Goal: Use online tool/utility: Utilize a website feature to perform a specific function

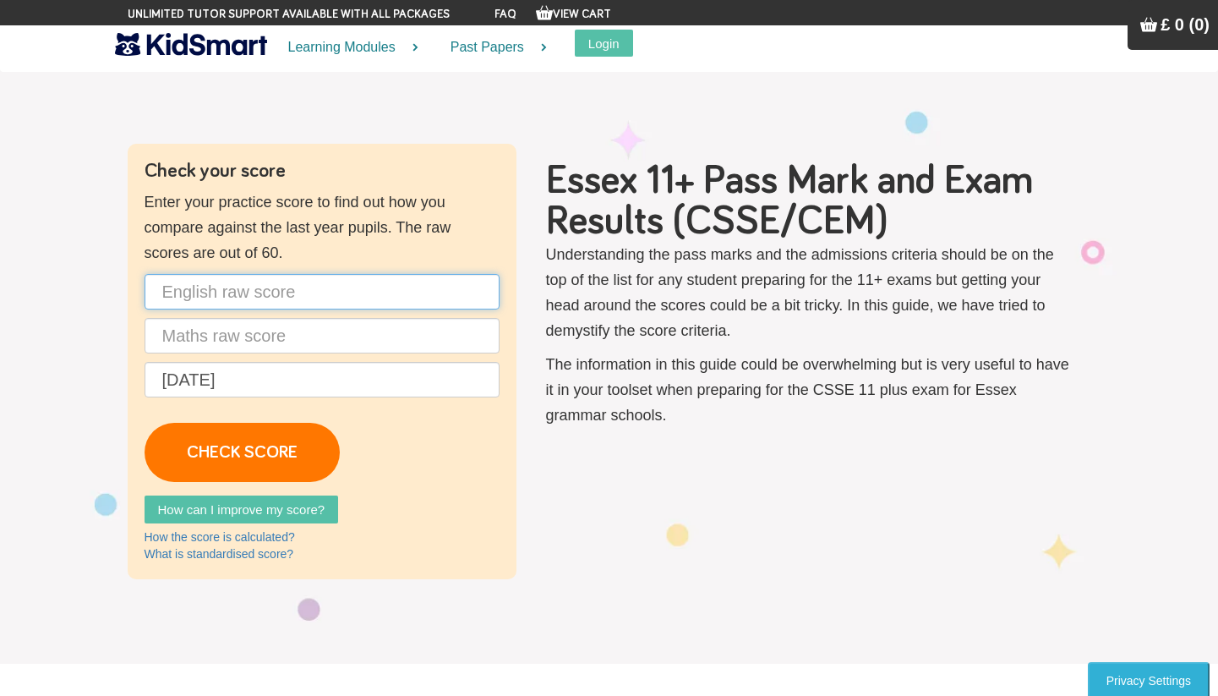
click at [309, 296] on input "text" at bounding box center [322, 292] width 355 height 36
type input "40"
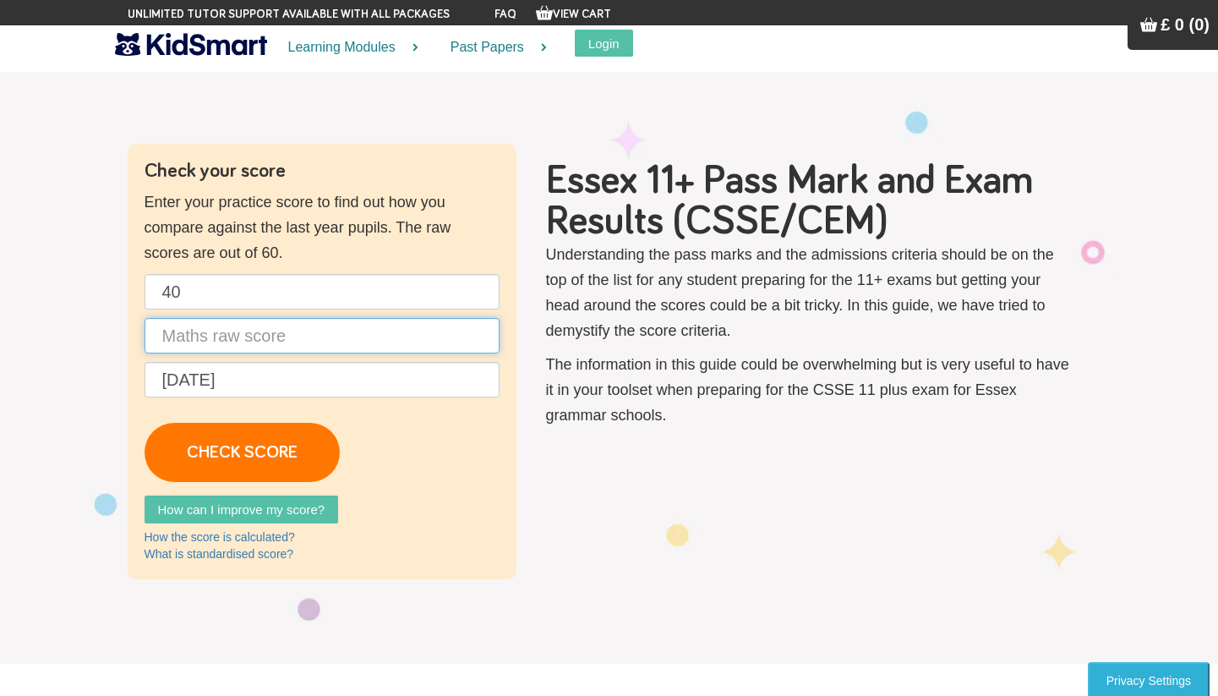
click at [299, 340] on input "text" at bounding box center [322, 336] width 355 height 36
type input "29"
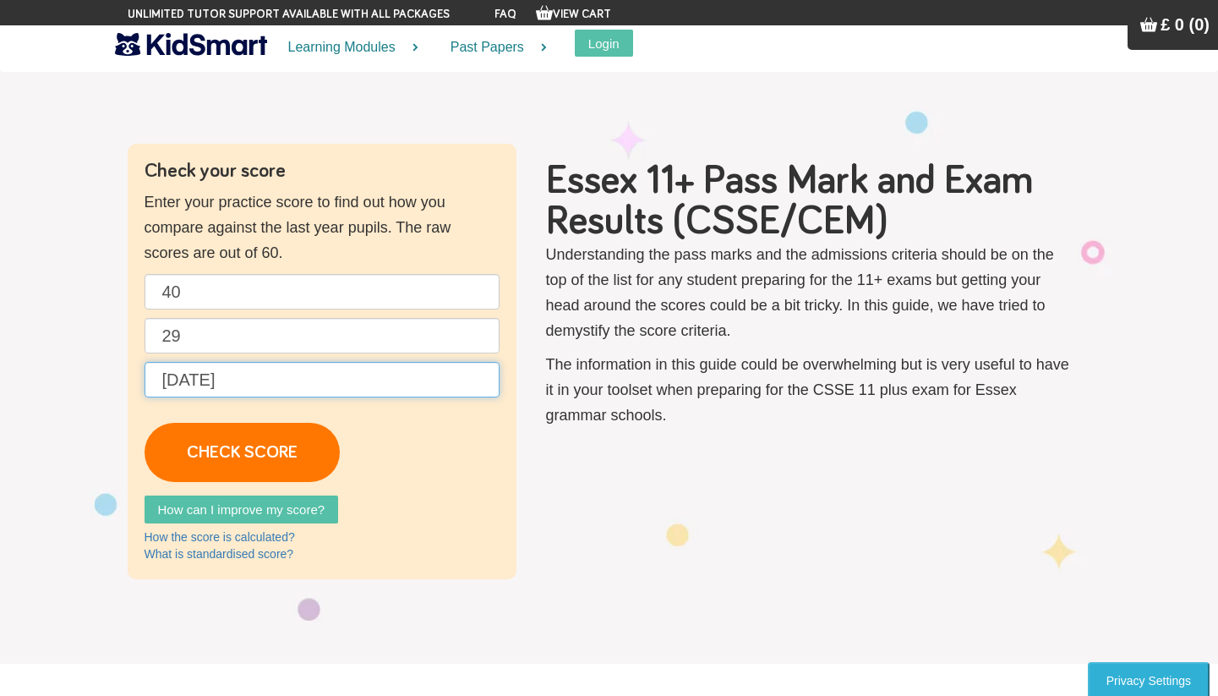
click at [292, 385] on input "[DATE]" at bounding box center [322, 380] width 355 height 36
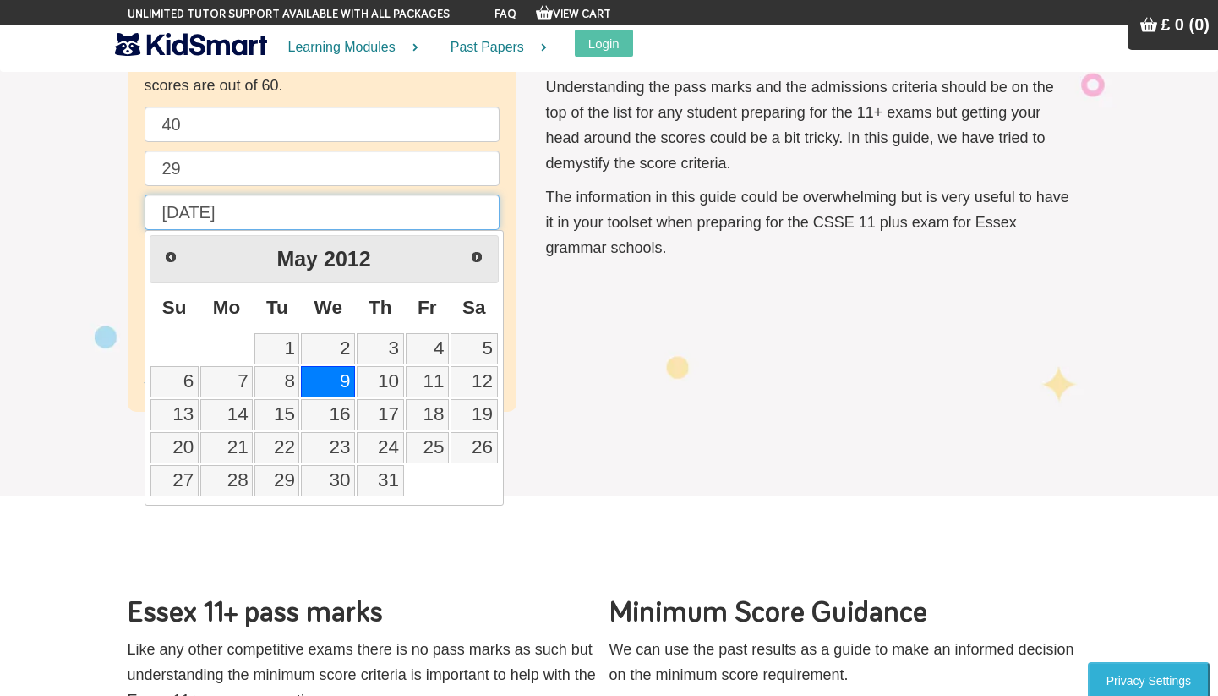
scroll to position [142, 0]
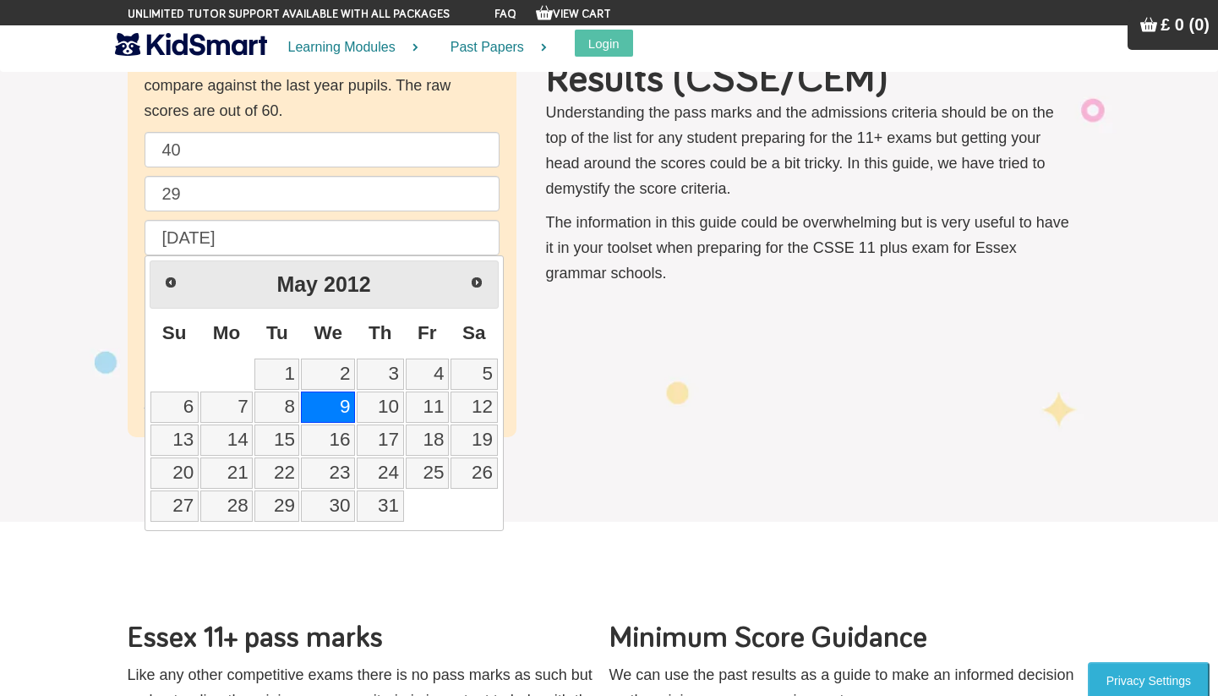
click at [617, 447] on section "Check your score Enter your practice score to find out how you compare against …" at bounding box center [609, 219] width 1218 height 604
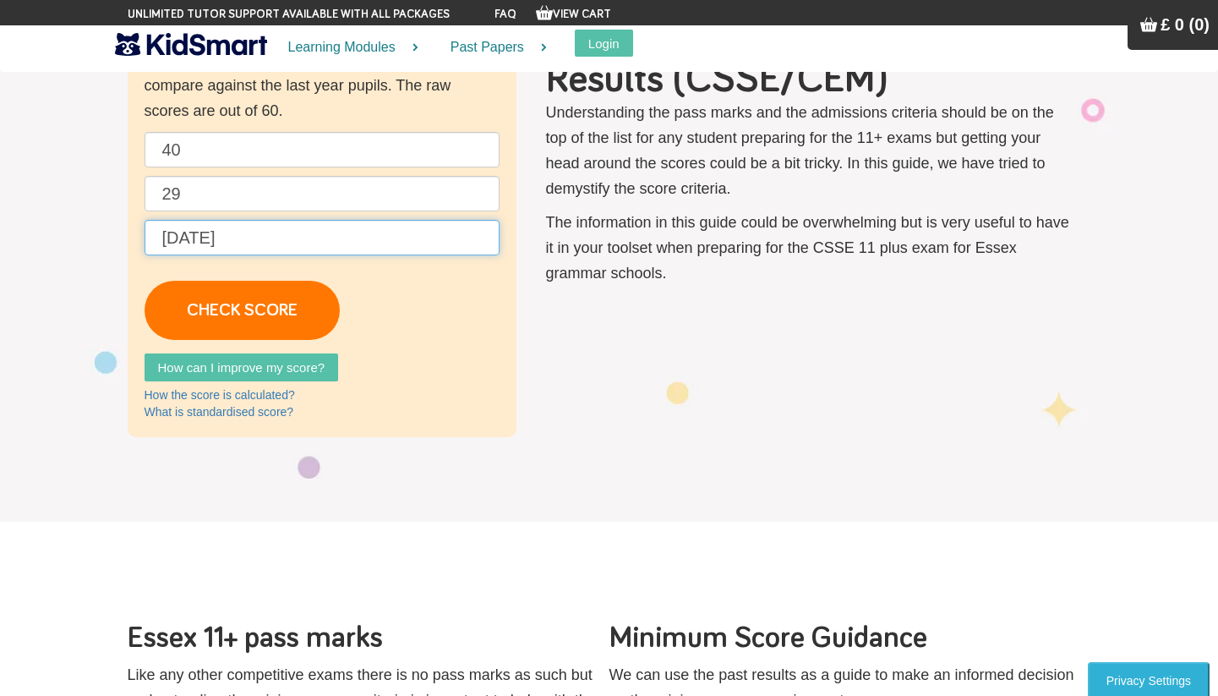
click at [327, 235] on input "[DATE]" at bounding box center [322, 238] width 355 height 36
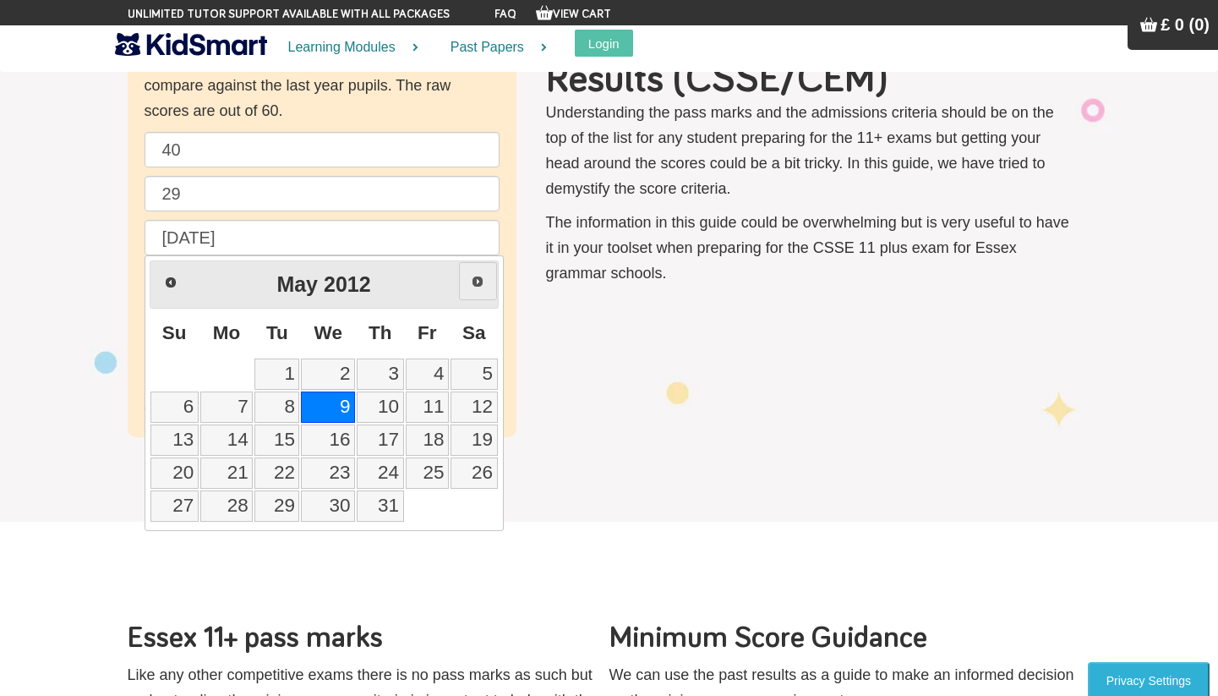
click at [471, 282] on span "Next" at bounding box center [478, 282] width 14 height 14
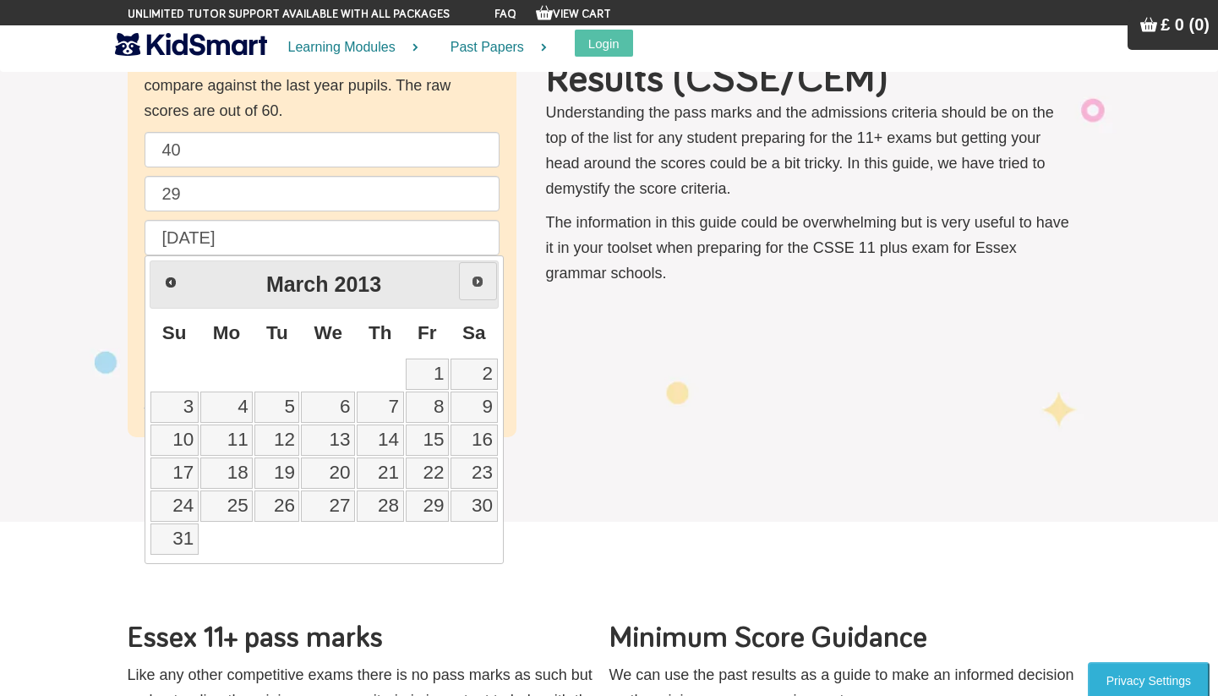
click at [471, 282] on span "Next" at bounding box center [478, 282] width 14 height 14
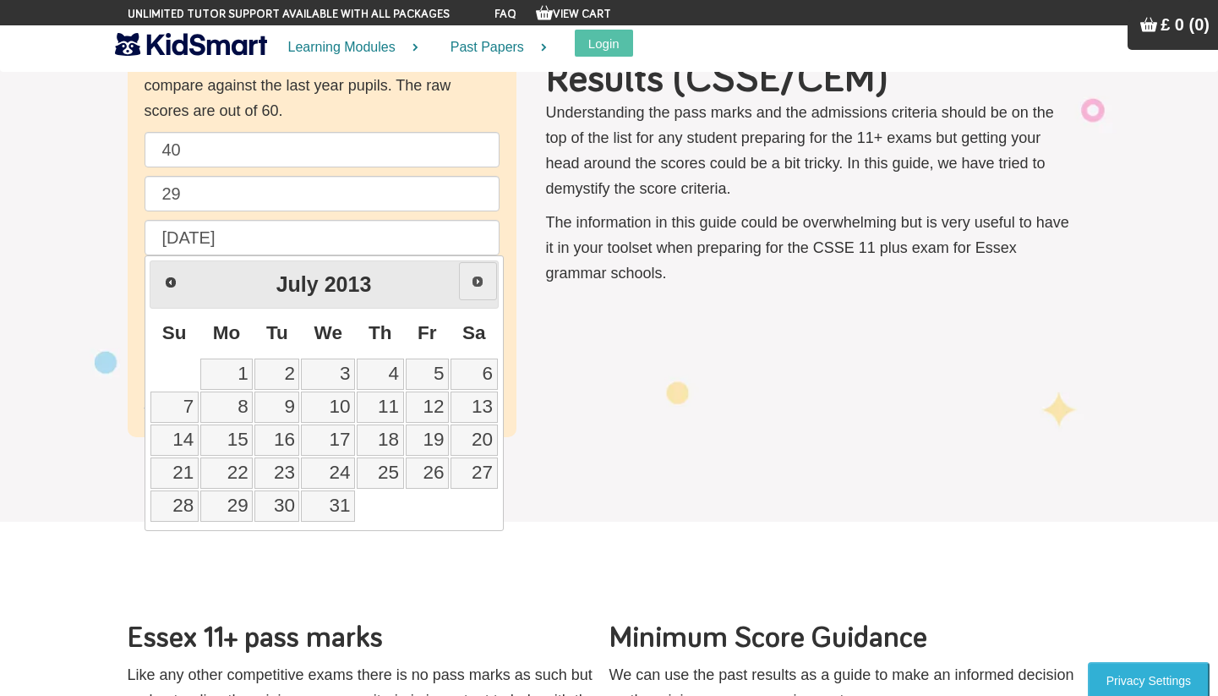
click at [471, 282] on span "Next" at bounding box center [478, 282] width 14 height 14
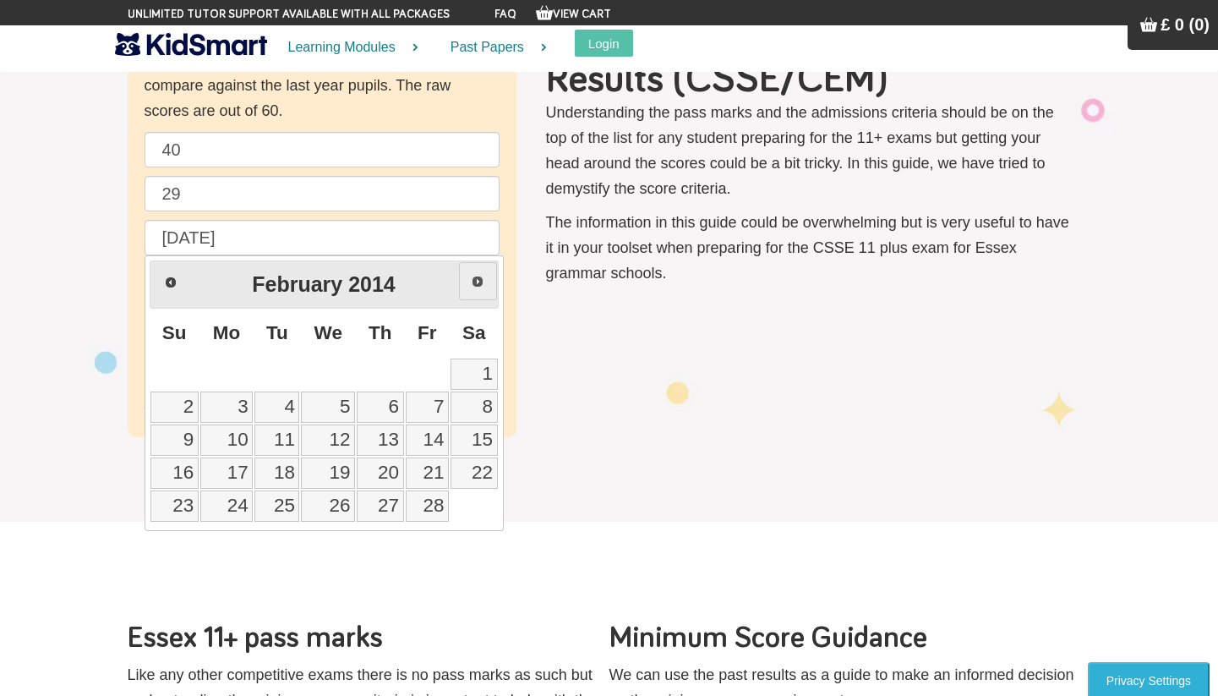
click at [471, 282] on span "Next" at bounding box center [478, 282] width 14 height 14
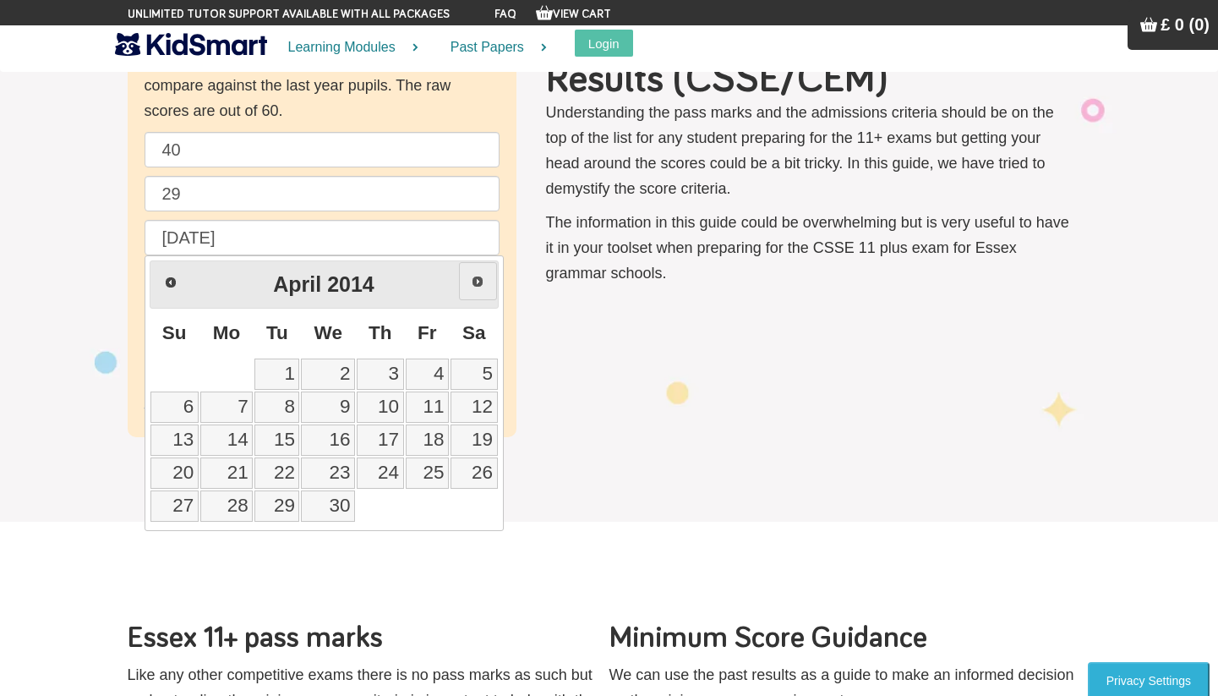
click at [471, 282] on span "Next" at bounding box center [478, 282] width 14 height 14
click at [429, 406] on link "9" at bounding box center [427, 406] width 43 height 31
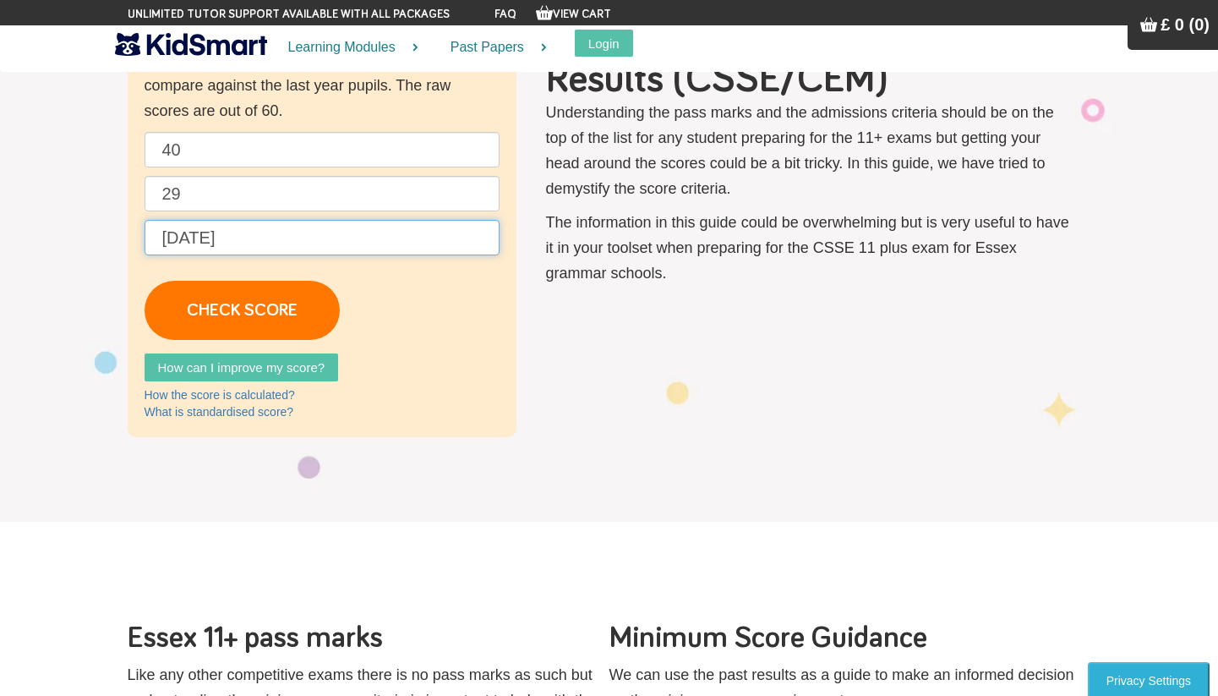
click at [385, 249] on input "[DATE]" at bounding box center [322, 238] width 355 height 36
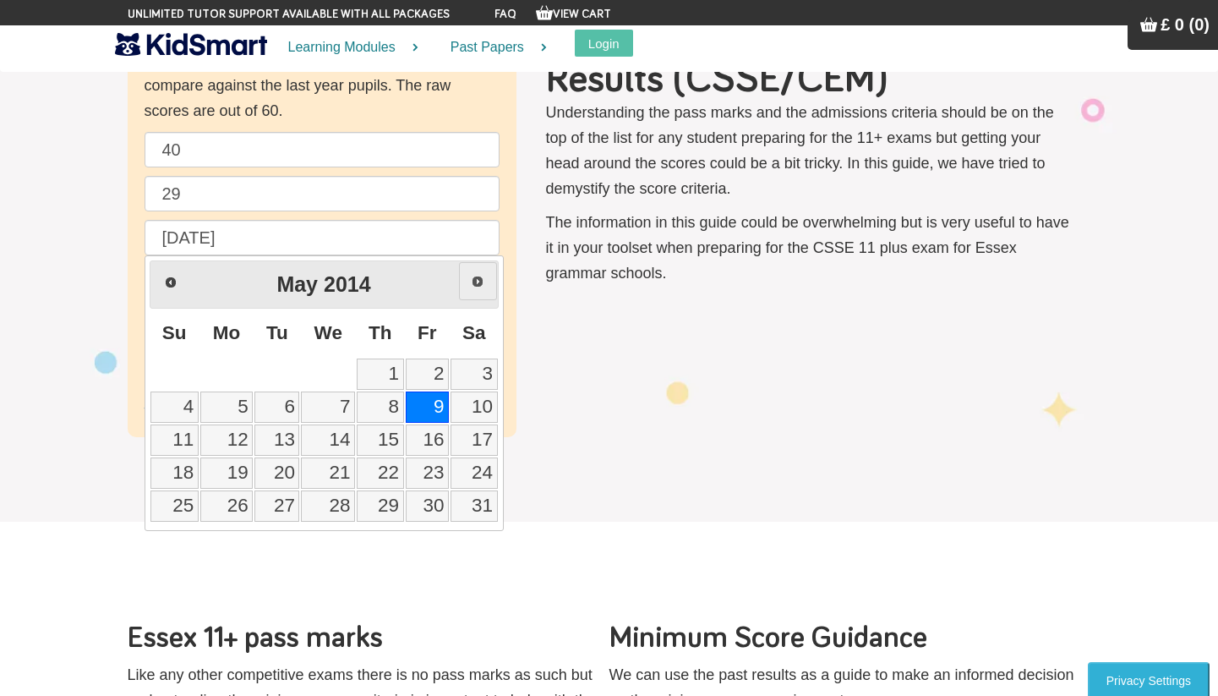
click at [471, 284] on span "Next" at bounding box center [478, 282] width 14 height 14
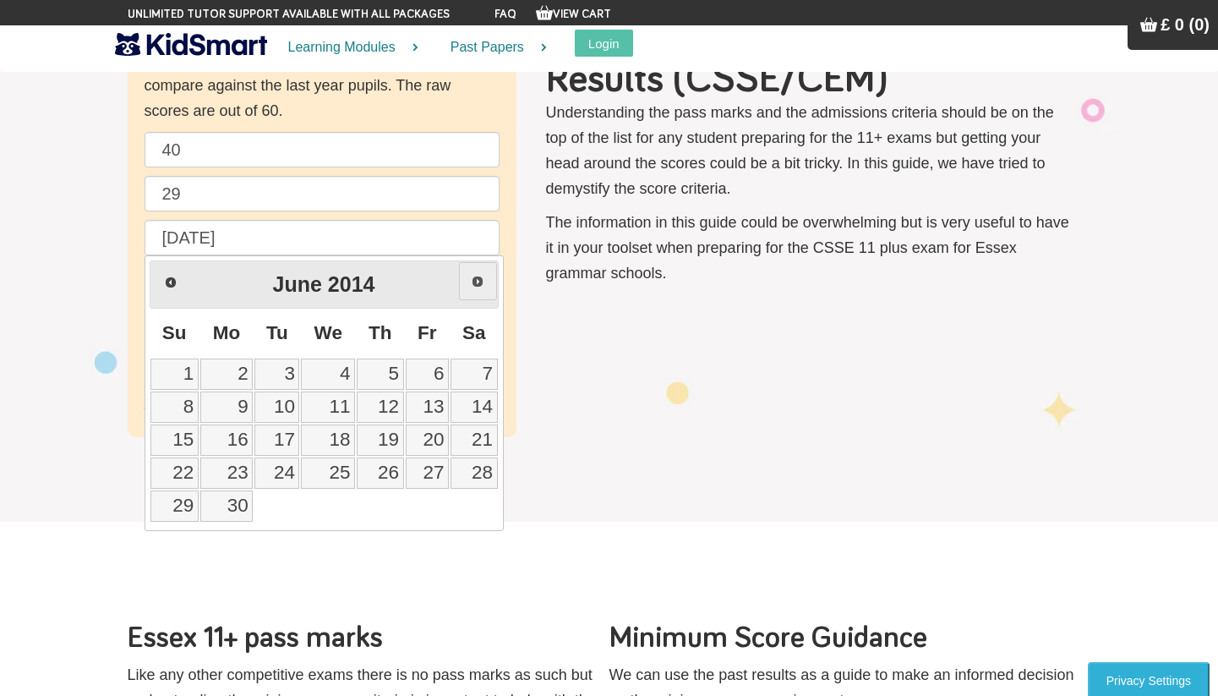
click at [471, 284] on span "Next" at bounding box center [478, 282] width 14 height 14
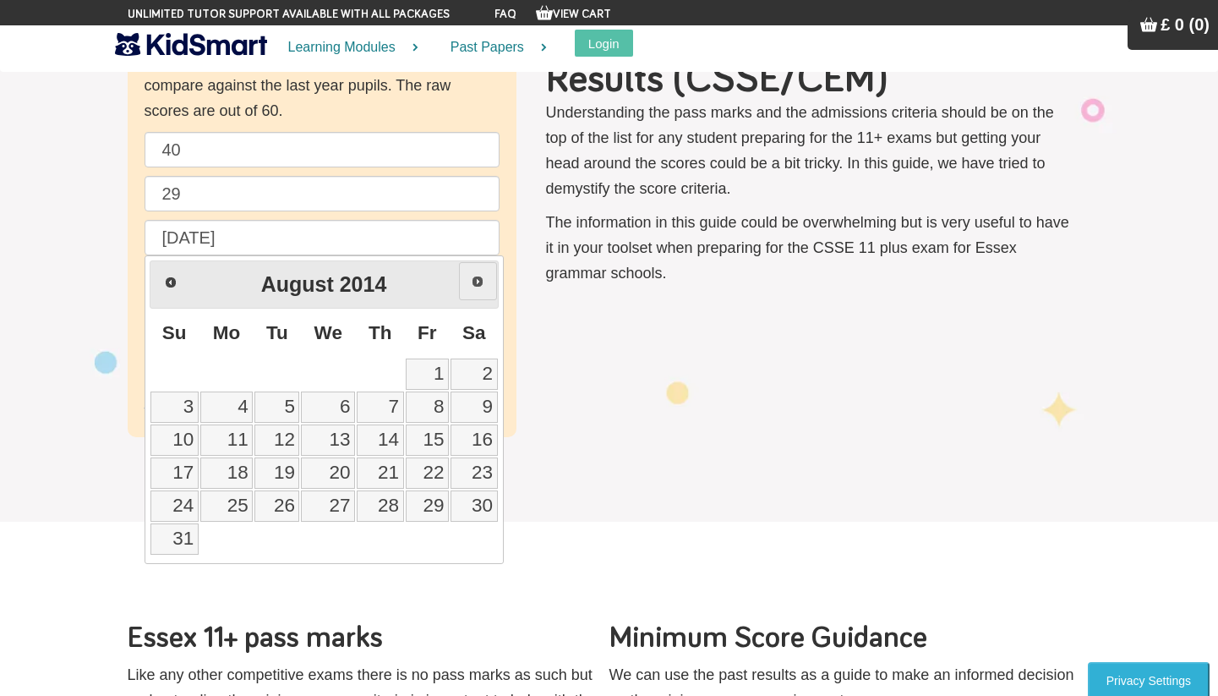
click at [471, 284] on span "Next" at bounding box center [478, 282] width 14 height 14
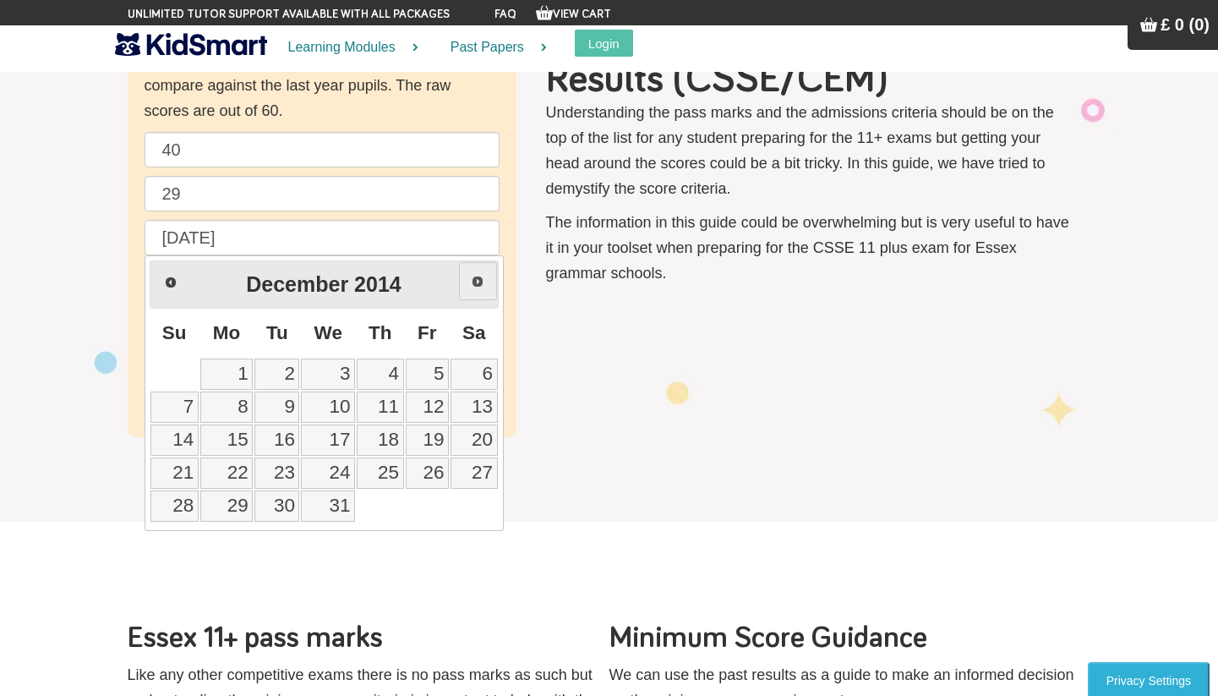
click at [471, 284] on span "Next" at bounding box center [478, 282] width 14 height 14
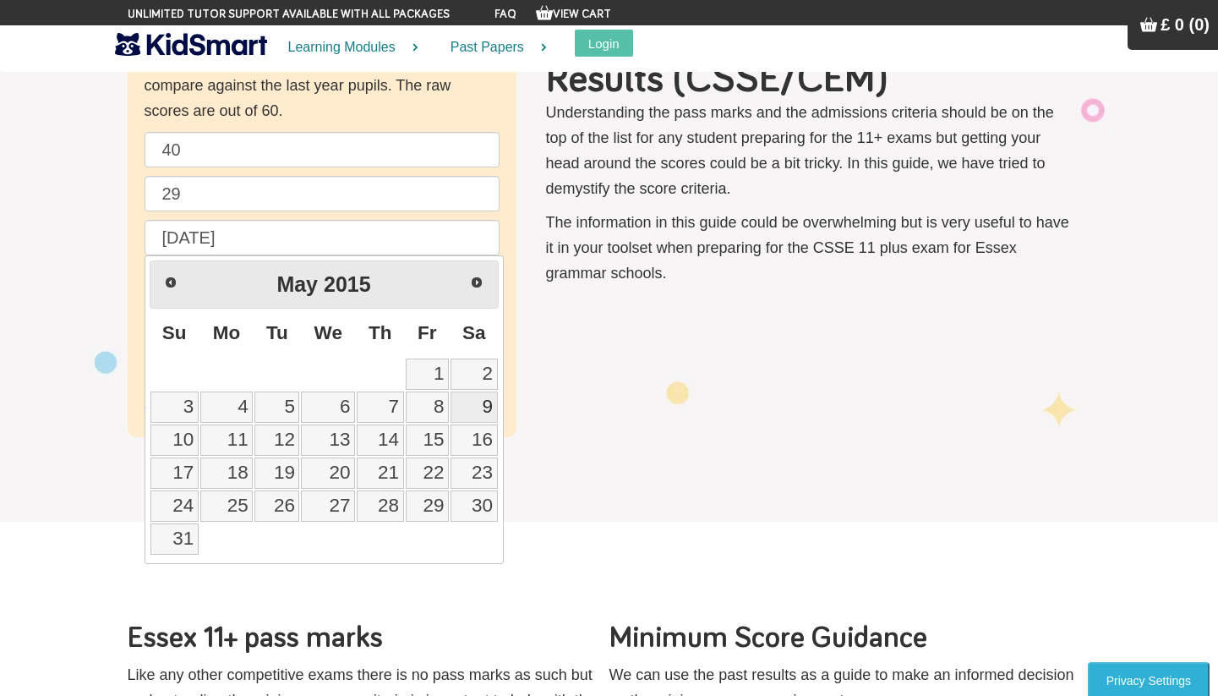
click at [482, 407] on link "9" at bounding box center [474, 406] width 47 height 31
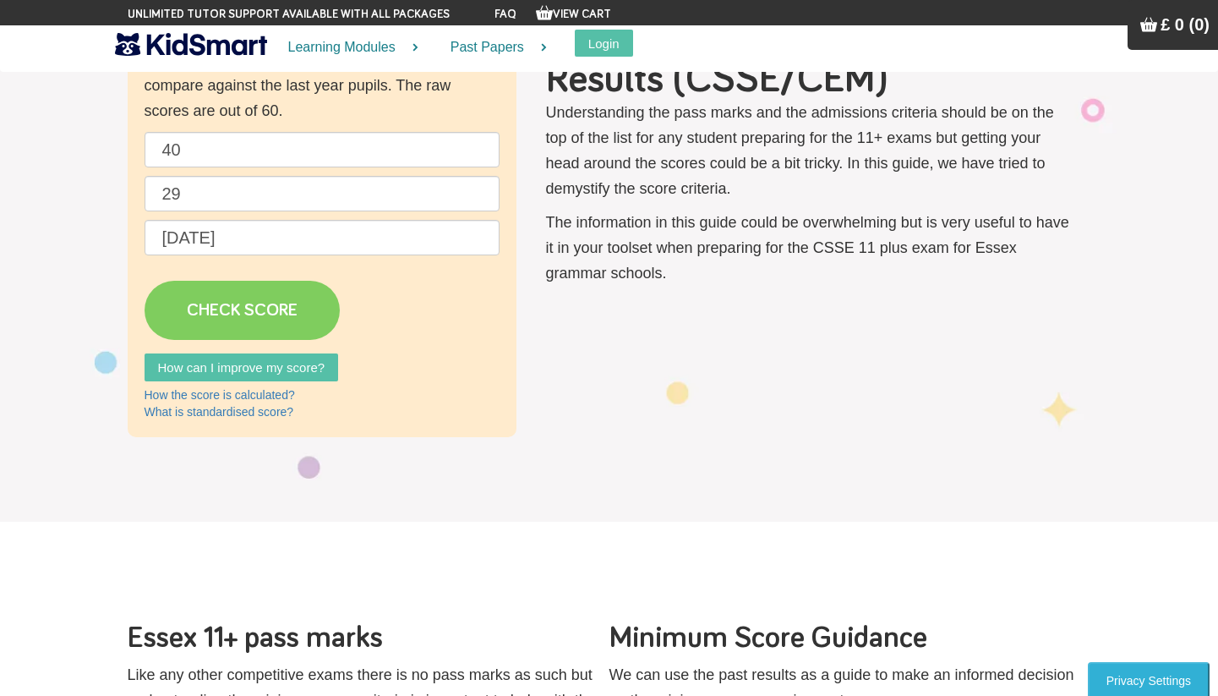
click at [271, 319] on link "CHECK SCORE" at bounding box center [242, 310] width 195 height 59
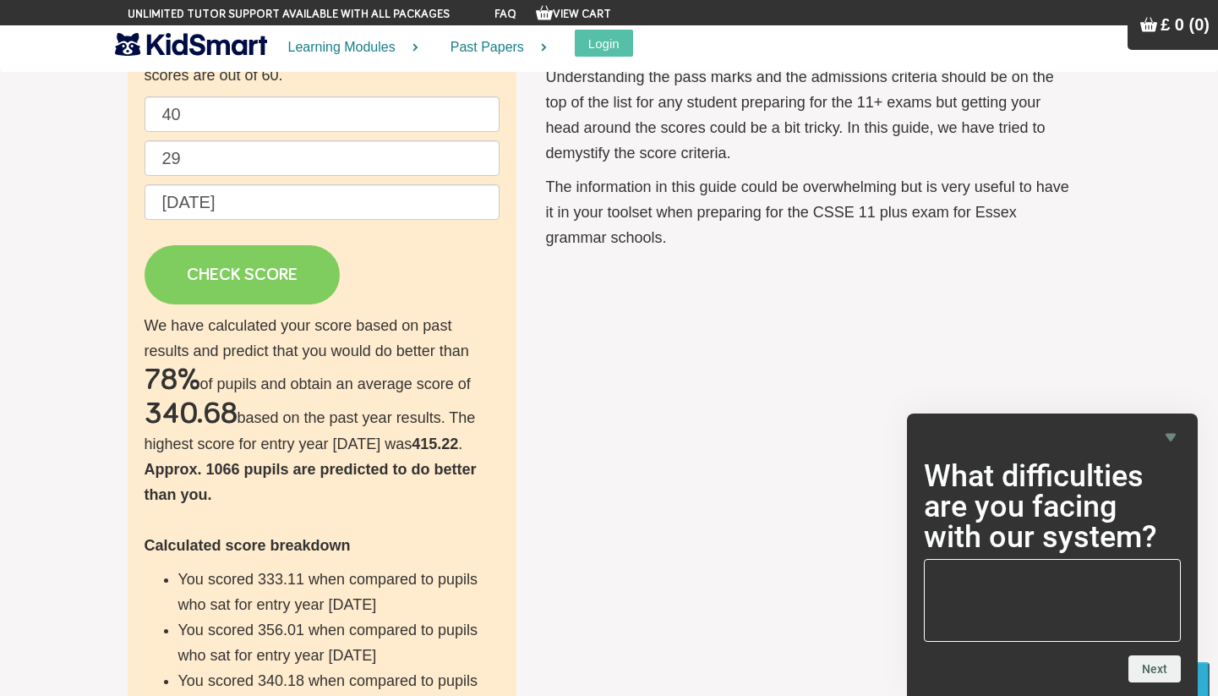
scroll to position [177, 0]
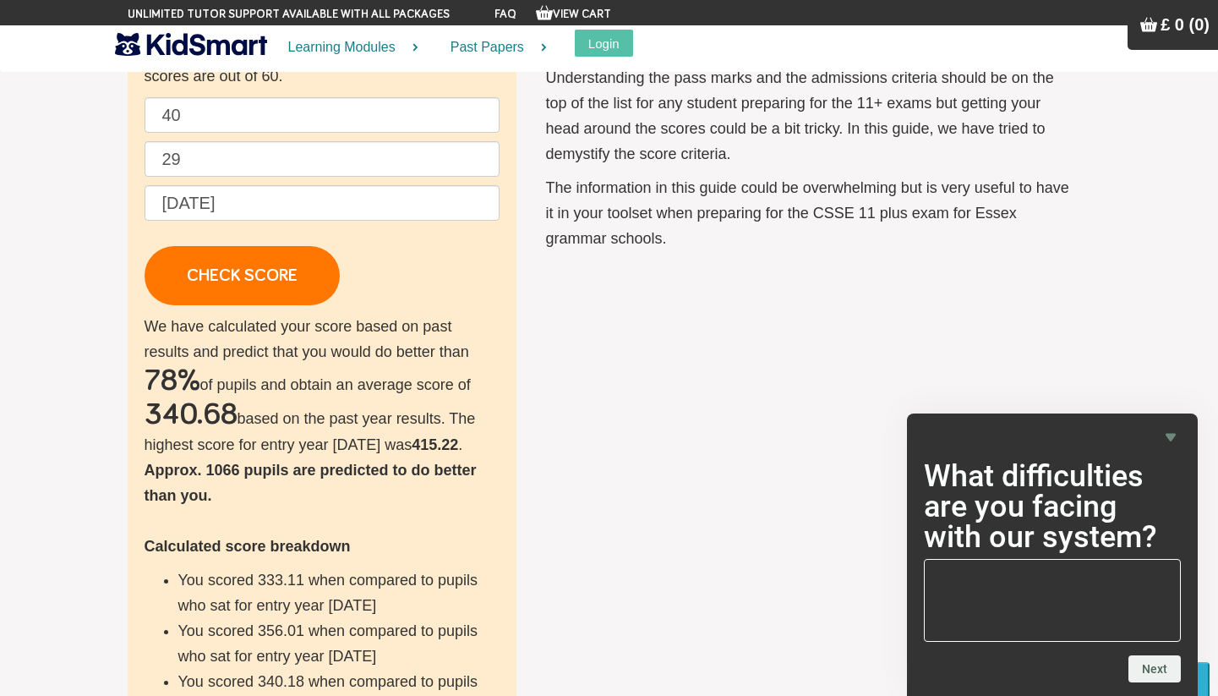
click at [1175, 429] on icon "Hide survey" at bounding box center [1171, 437] width 20 height 20
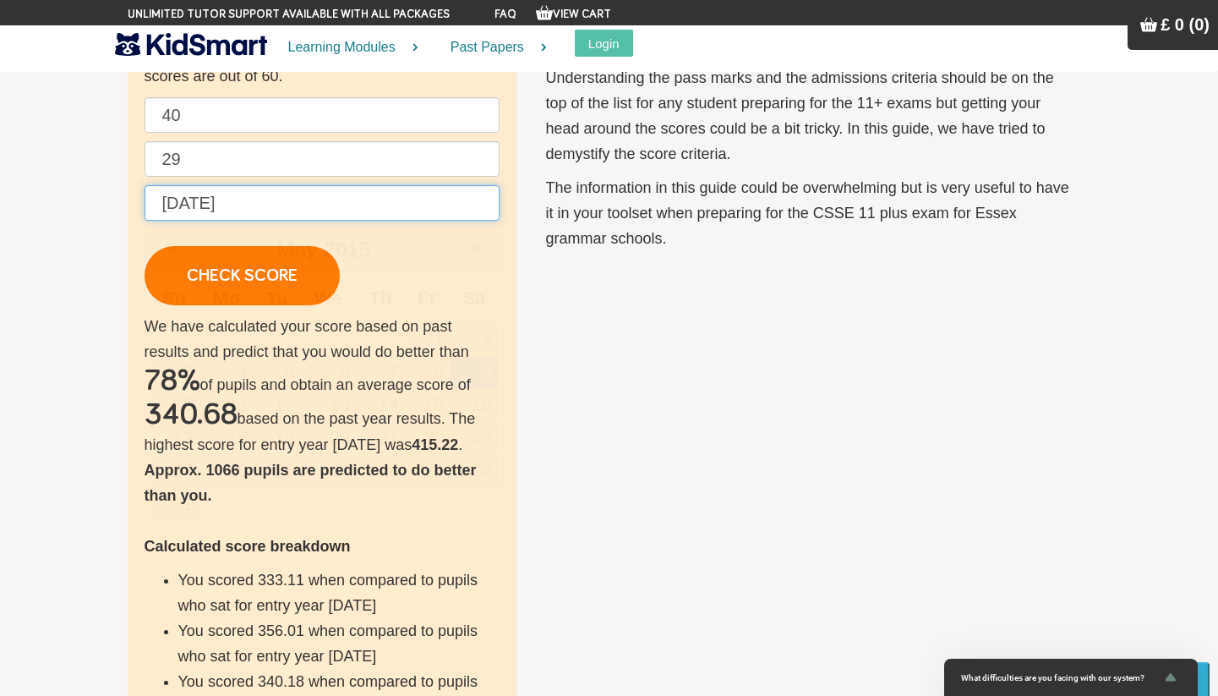
click at [342, 202] on input "[DATE]" at bounding box center [322, 203] width 355 height 36
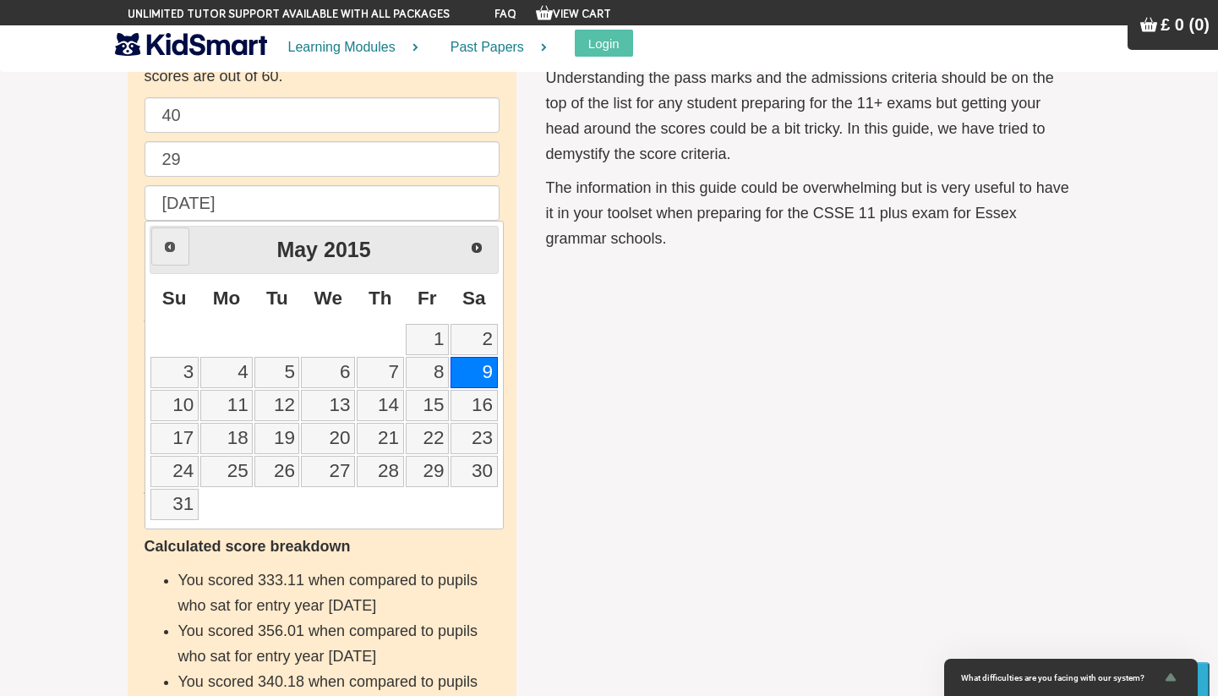
click at [172, 243] on span "Prev" at bounding box center [170, 247] width 14 height 14
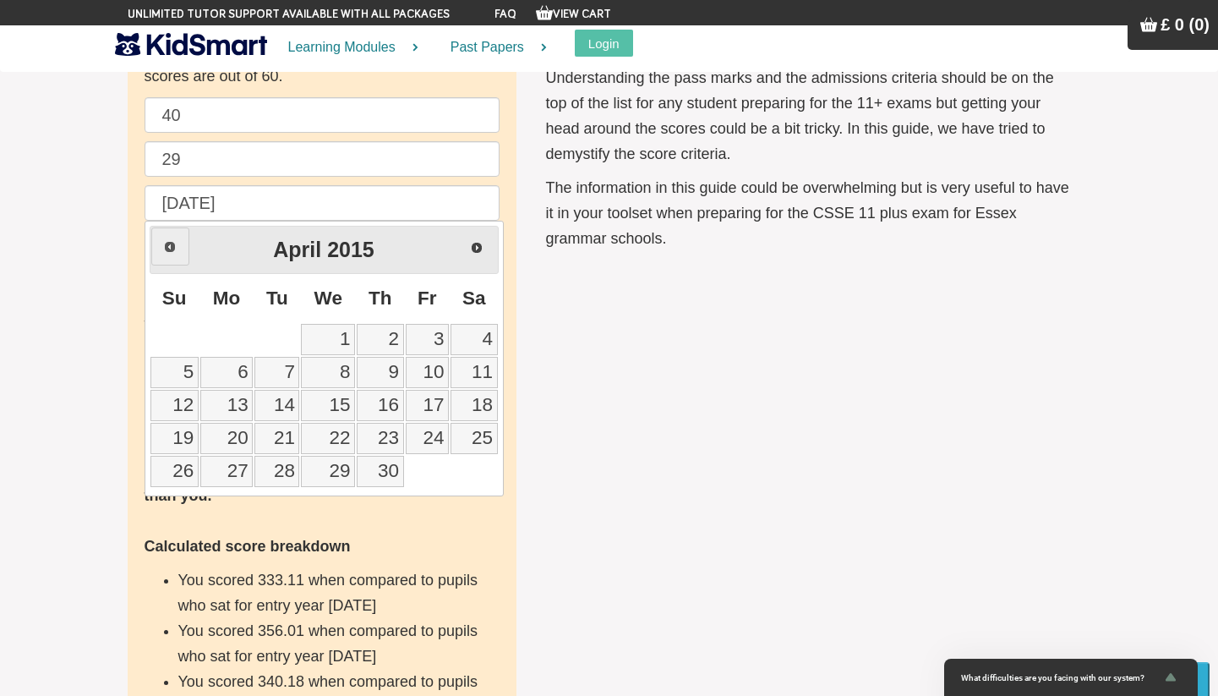
click at [172, 243] on span "Prev" at bounding box center [170, 247] width 14 height 14
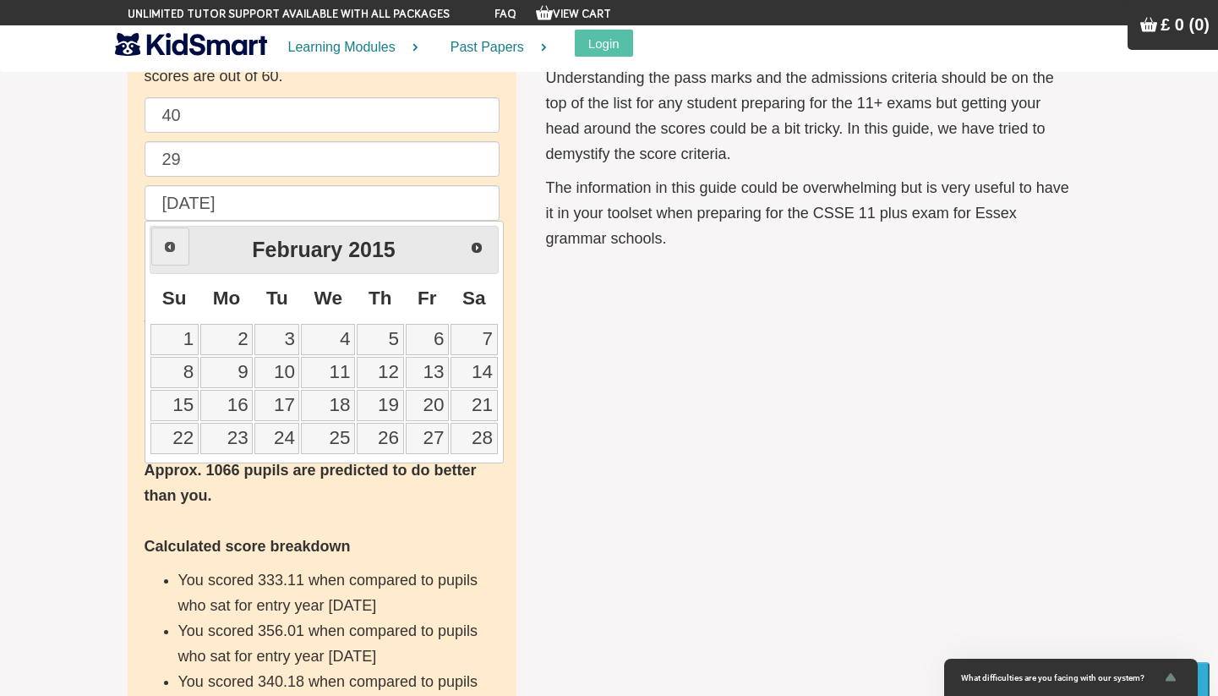
click at [172, 243] on span "Prev" at bounding box center [170, 247] width 14 height 14
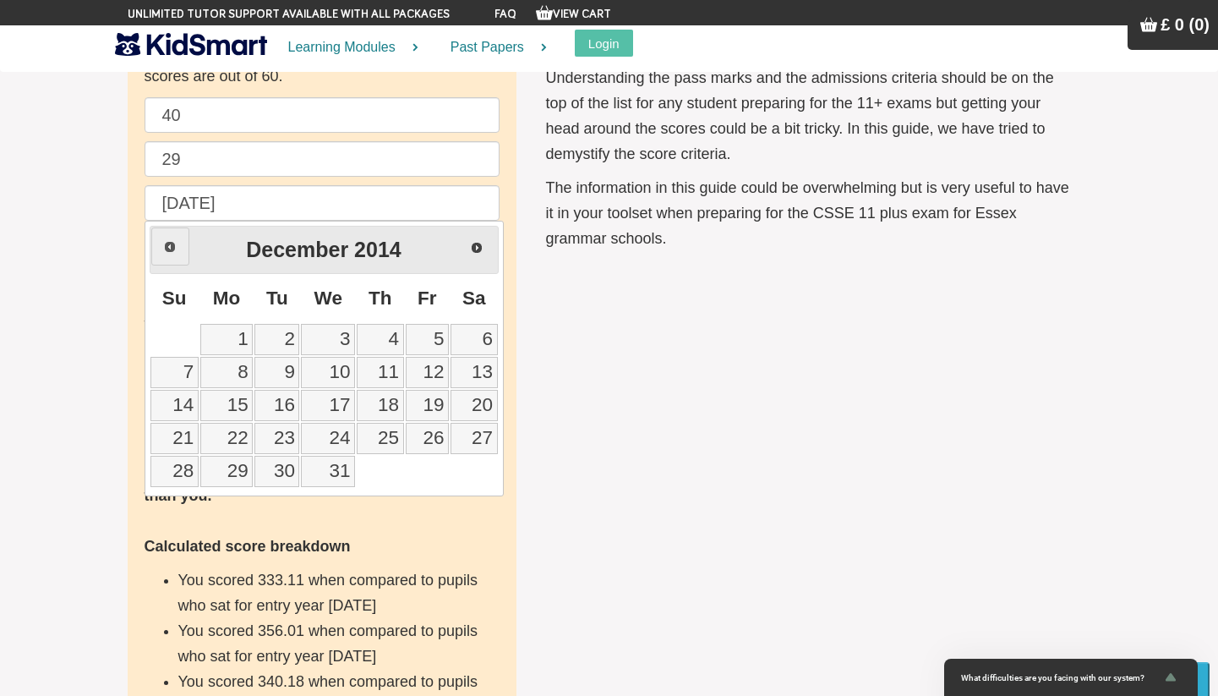
click at [172, 243] on span "Prev" at bounding box center [170, 247] width 14 height 14
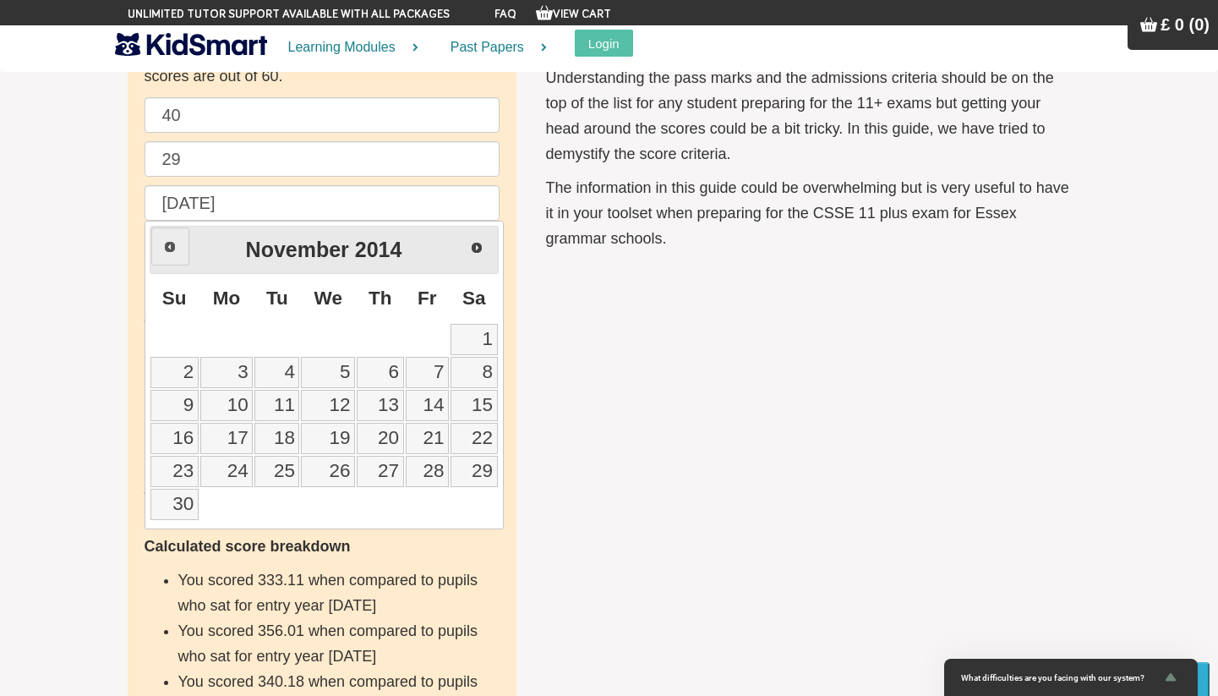
click at [172, 243] on span "Prev" at bounding box center [170, 247] width 14 height 14
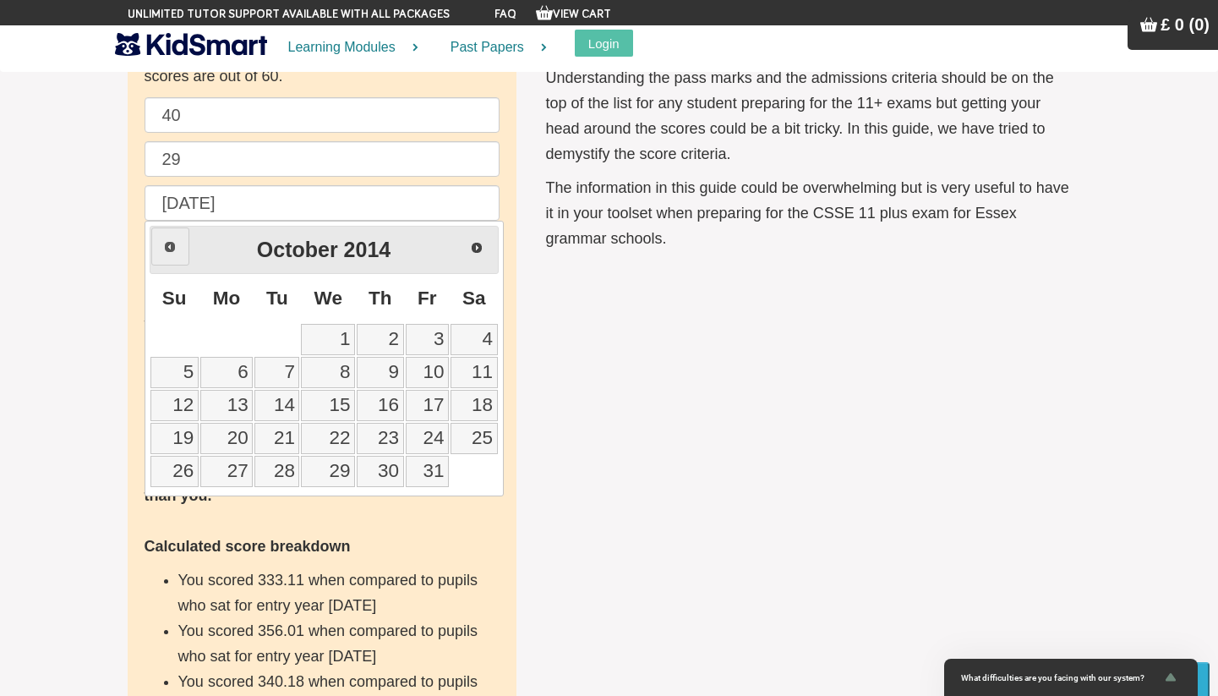
click at [172, 243] on span "Prev" at bounding box center [170, 247] width 14 height 14
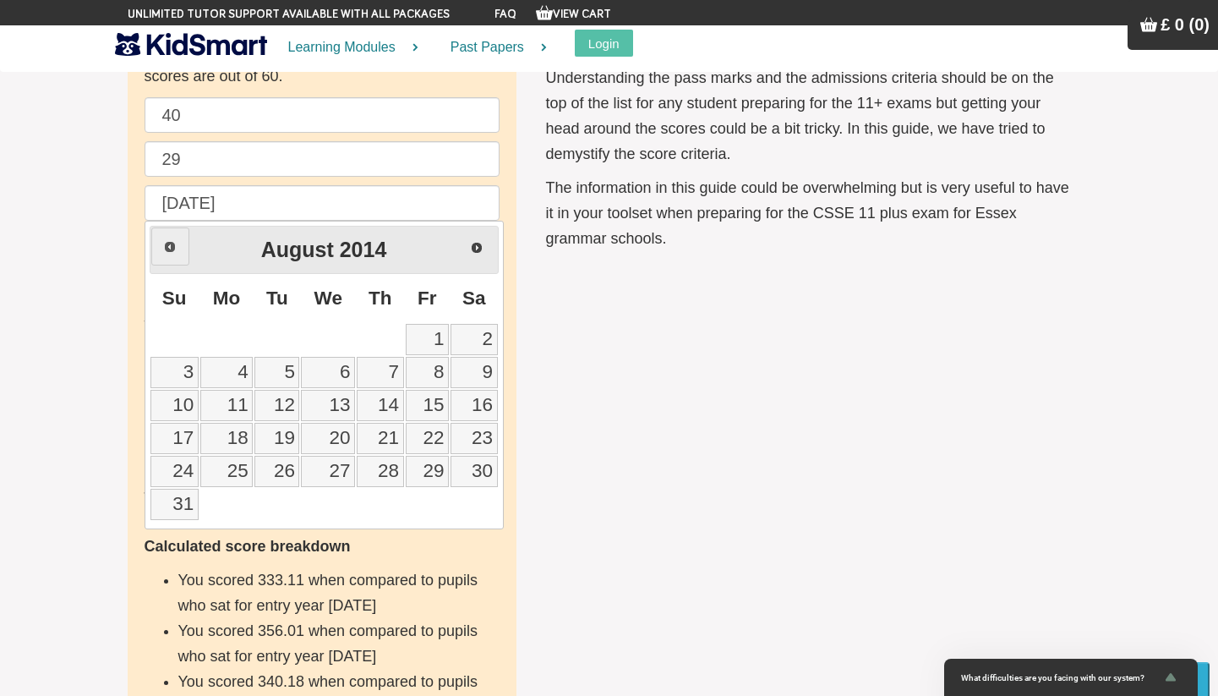
click at [172, 243] on span "Prev" at bounding box center [170, 247] width 14 height 14
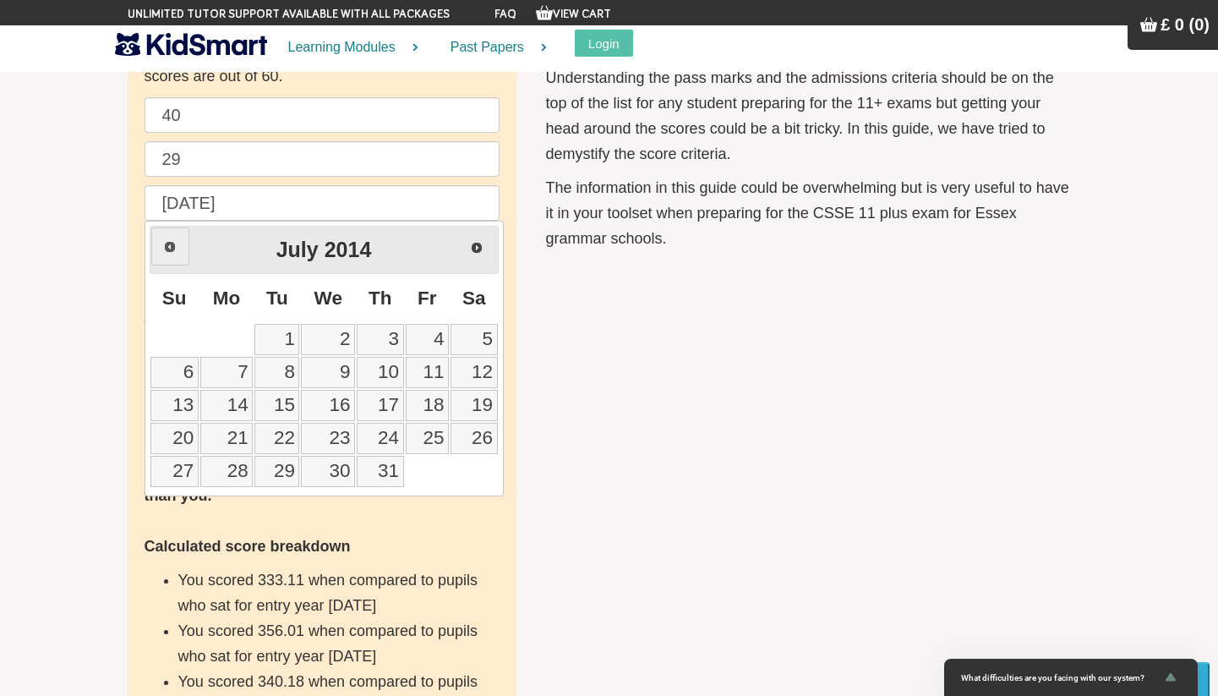
click at [172, 243] on span "Prev" at bounding box center [170, 247] width 14 height 14
click at [435, 374] on link "9" at bounding box center [427, 372] width 43 height 31
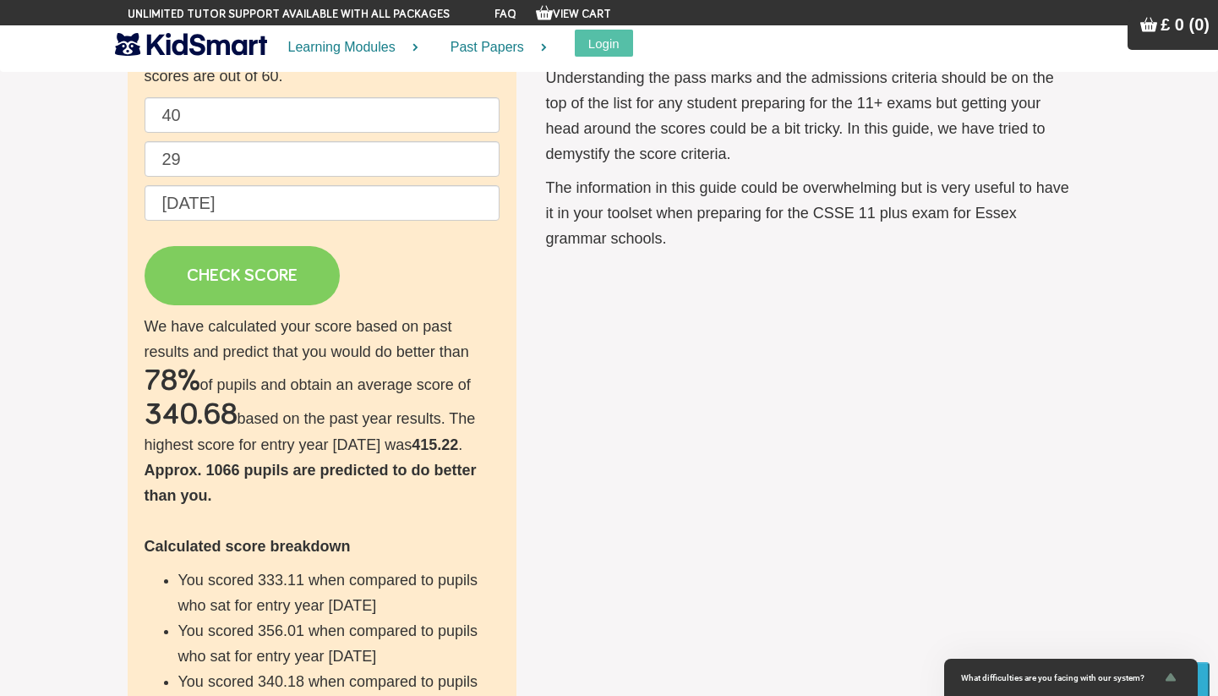
click at [269, 285] on link "CHECK SCORE" at bounding box center [242, 275] width 195 height 59
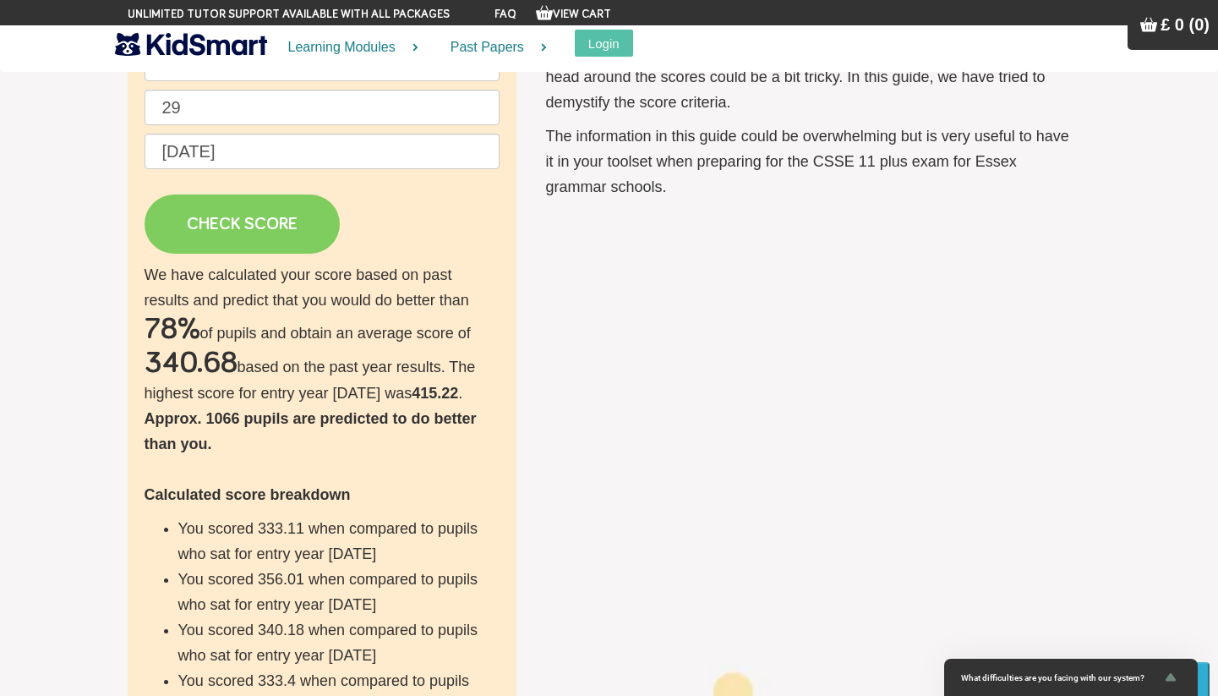
scroll to position [0, 0]
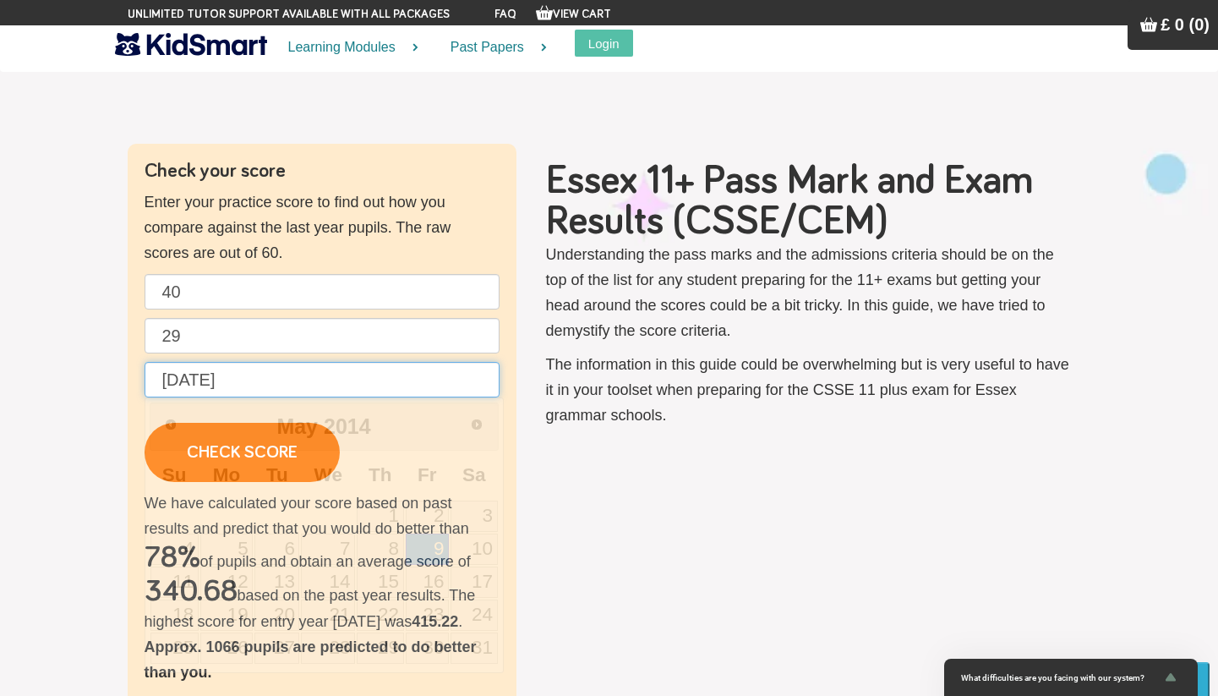
click at [301, 369] on input "[DATE]" at bounding box center [322, 380] width 355 height 36
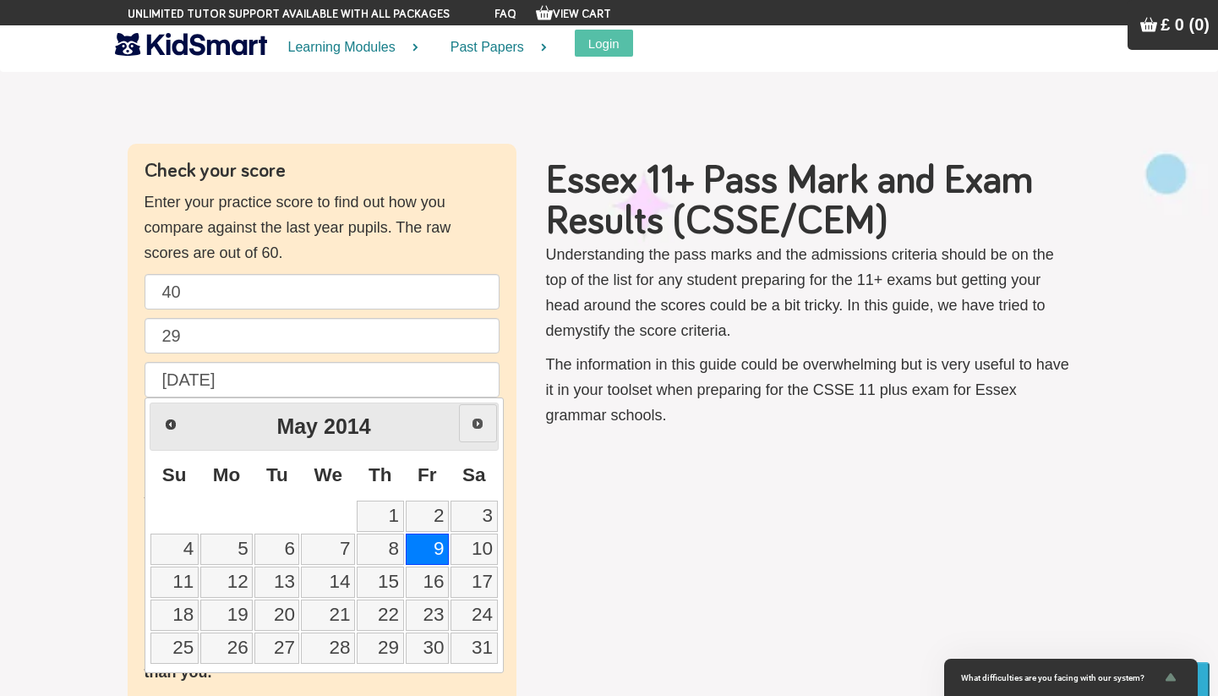
click at [475, 423] on span "Next" at bounding box center [478, 424] width 14 height 14
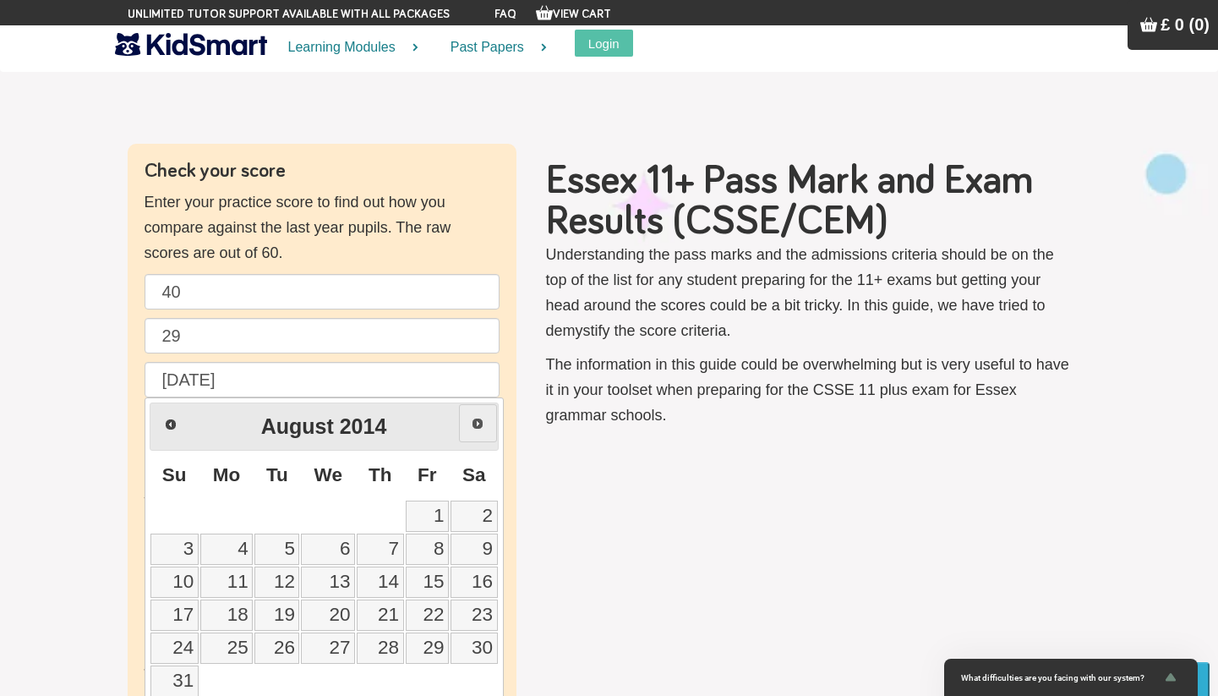
click at [475, 423] on span "Next" at bounding box center [478, 424] width 14 height 14
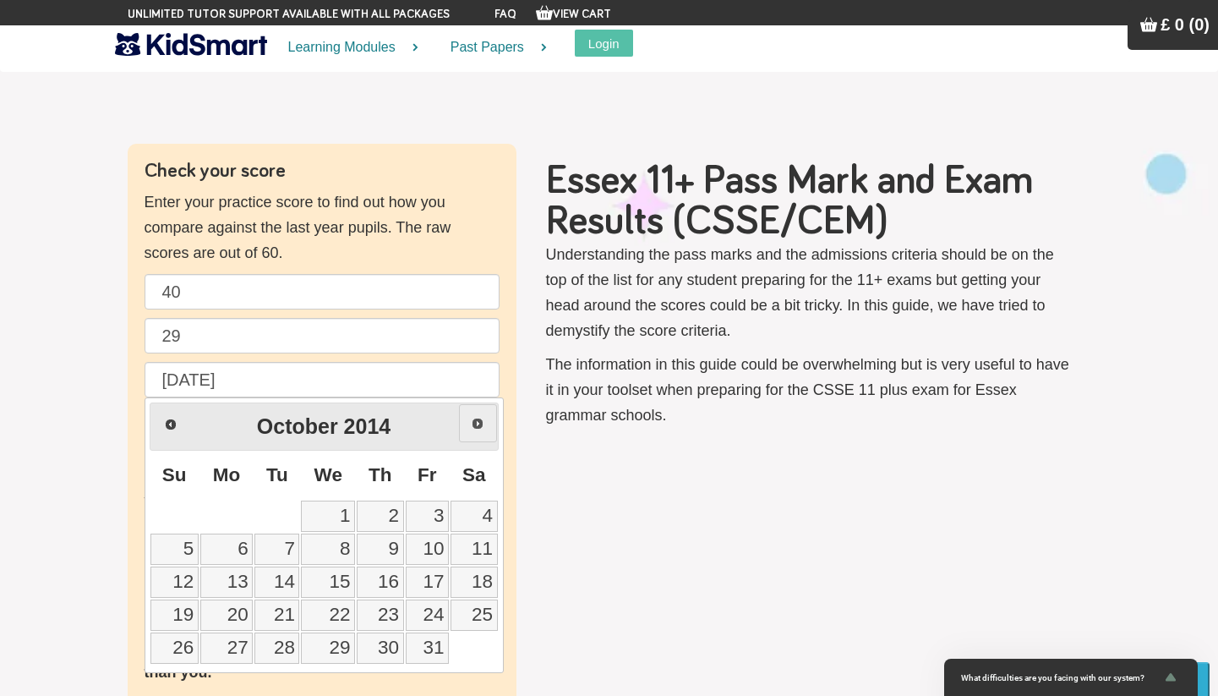
click at [475, 423] on span "Next" at bounding box center [478, 424] width 14 height 14
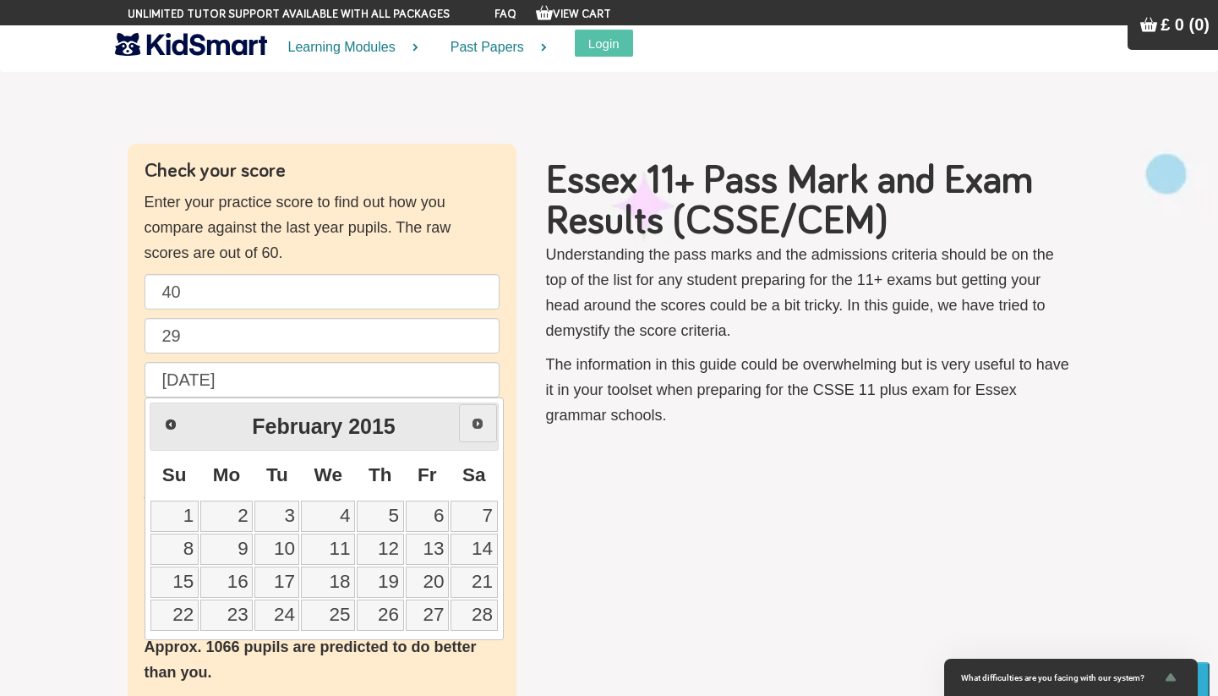
click at [475, 423] on span "Next" at bounding box center [478, 424] width 14 height 14
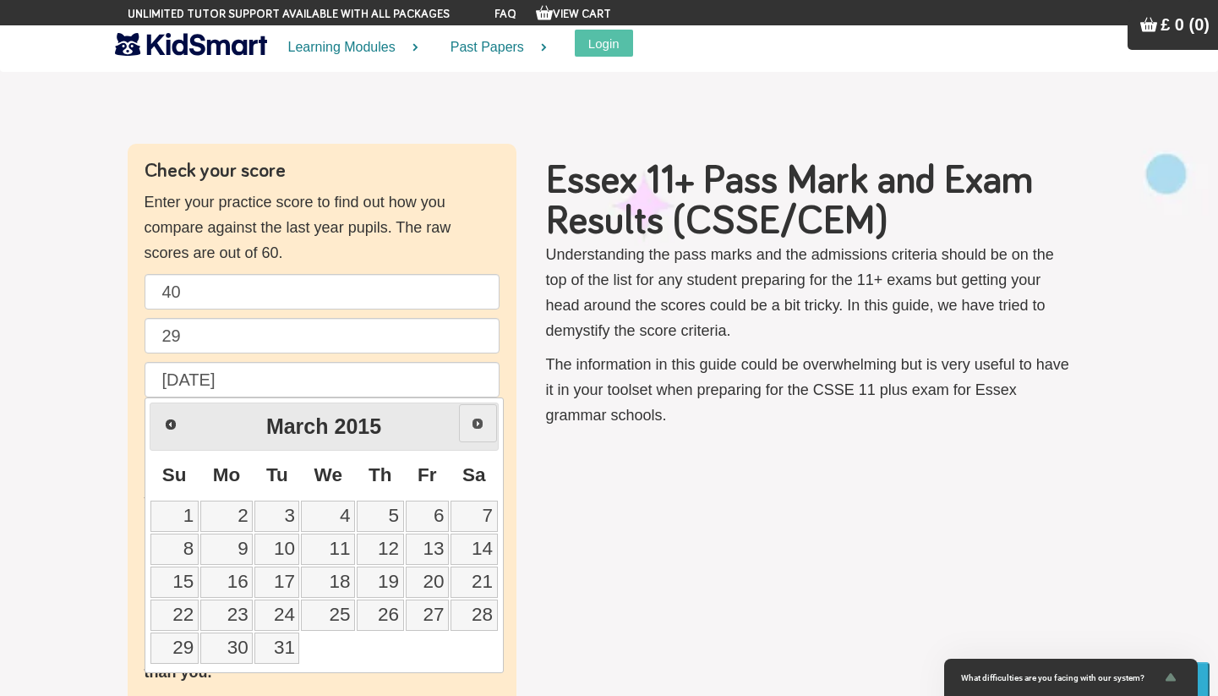
click at [475, 423] on span "Next" at bounding box center [478, 424] width 14 height 14
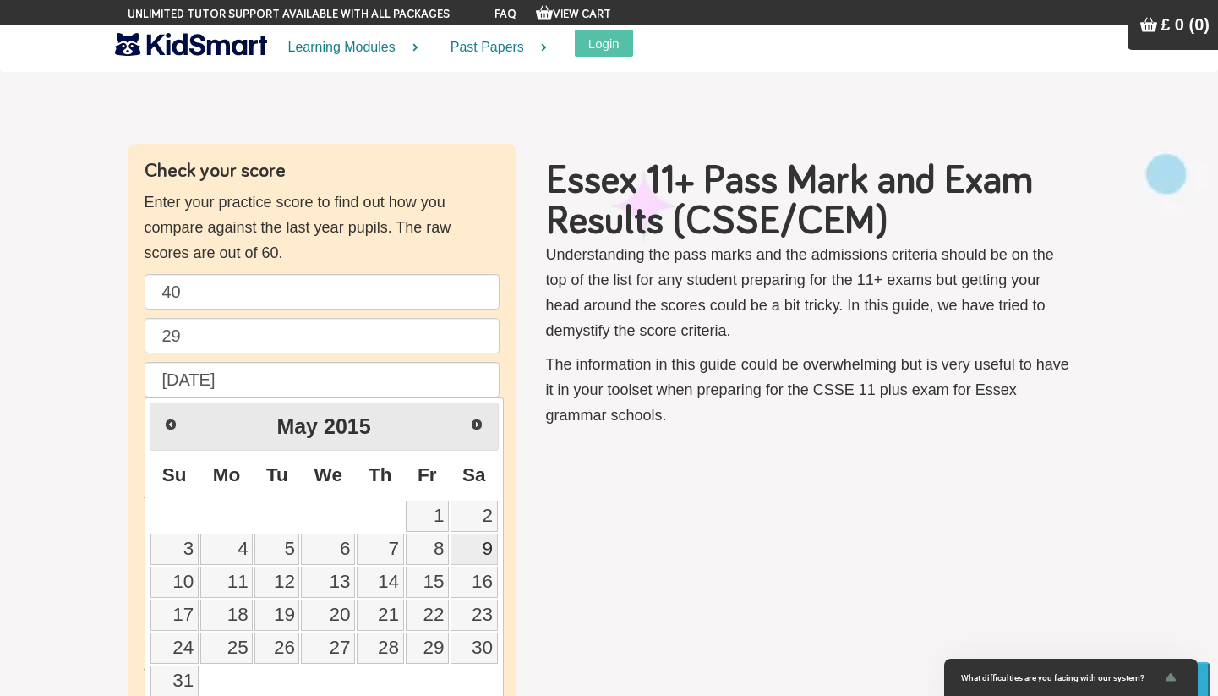
click at [478, 542] on link "9" at bounding box center [474, 548] width 47 height 31
type input "[DATE]"
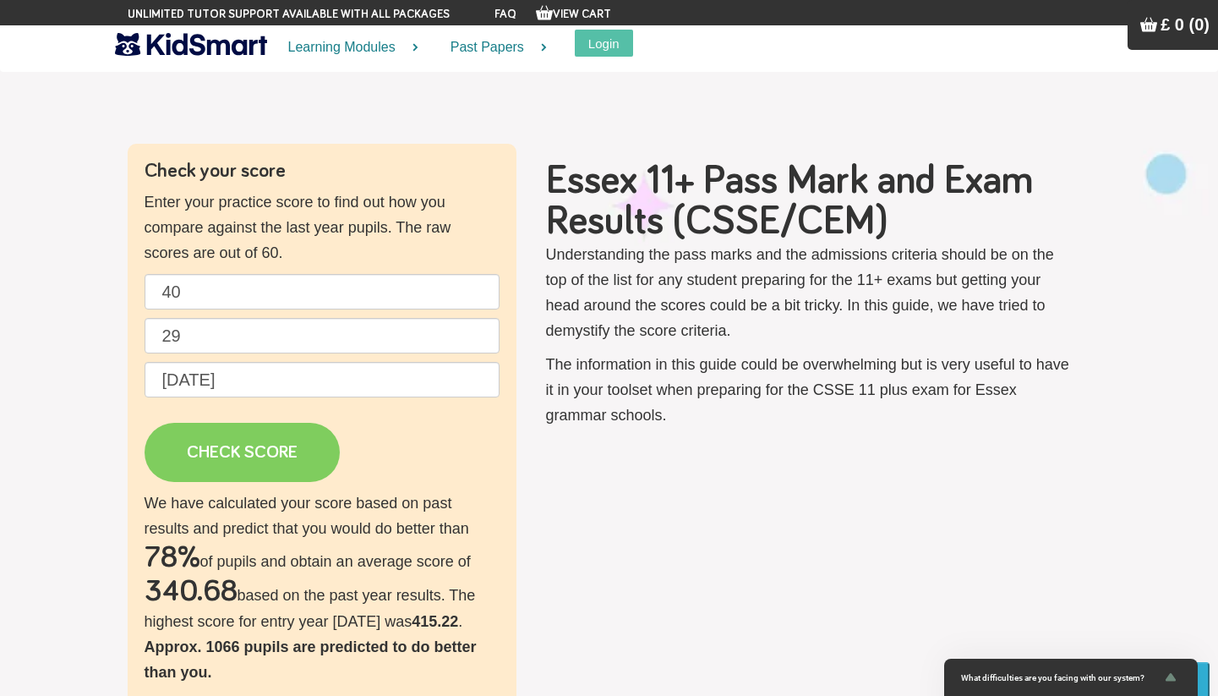
click at [272, 445] on link "CHECK SCORE" at bounding box center [242, 452] width 195 height 59
